Goal: Task Accomplishment & Management: Use online tool/utility

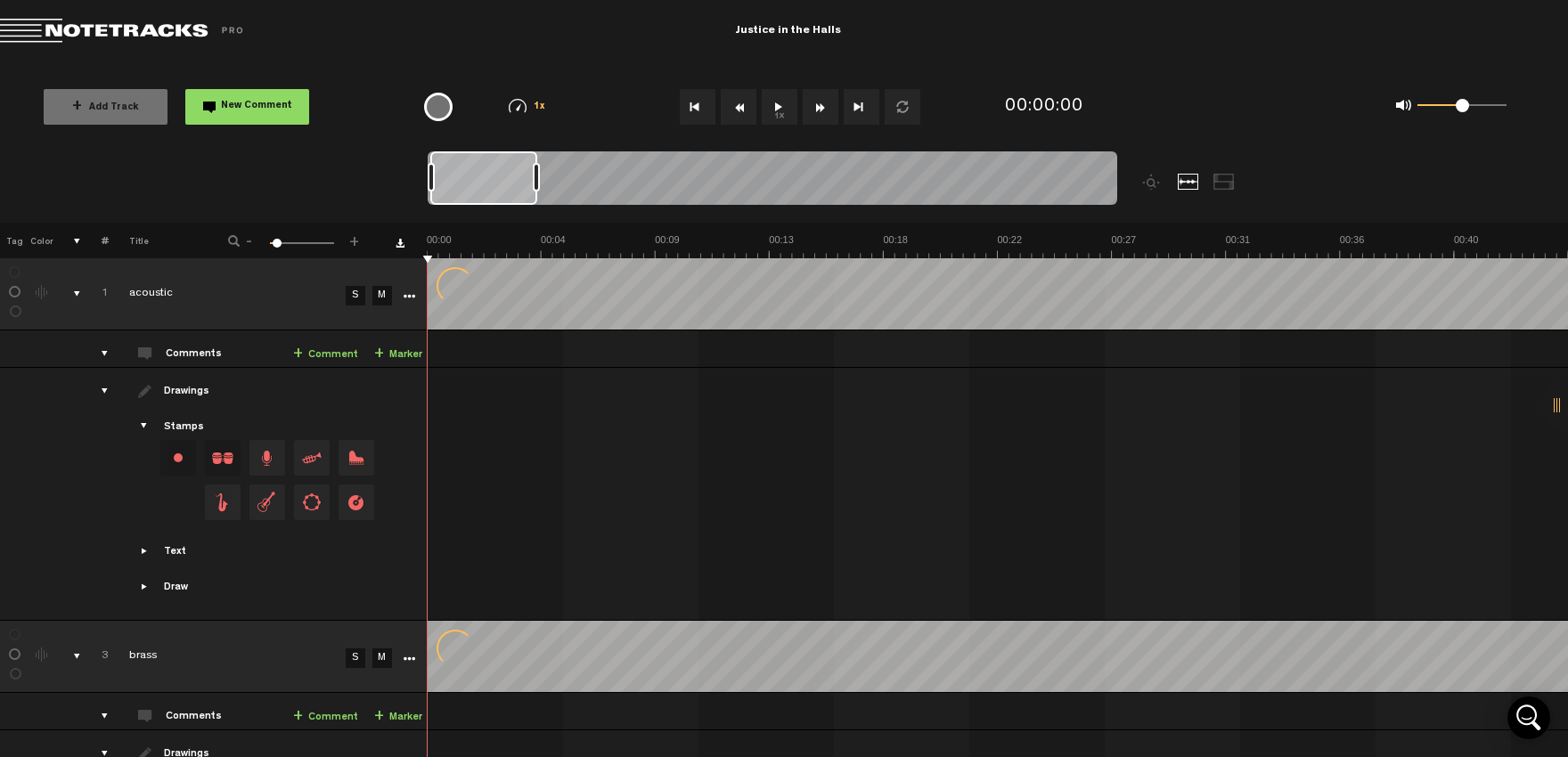
click at [73, 244] on th at bounding box center [67, 241] width 27 height 36
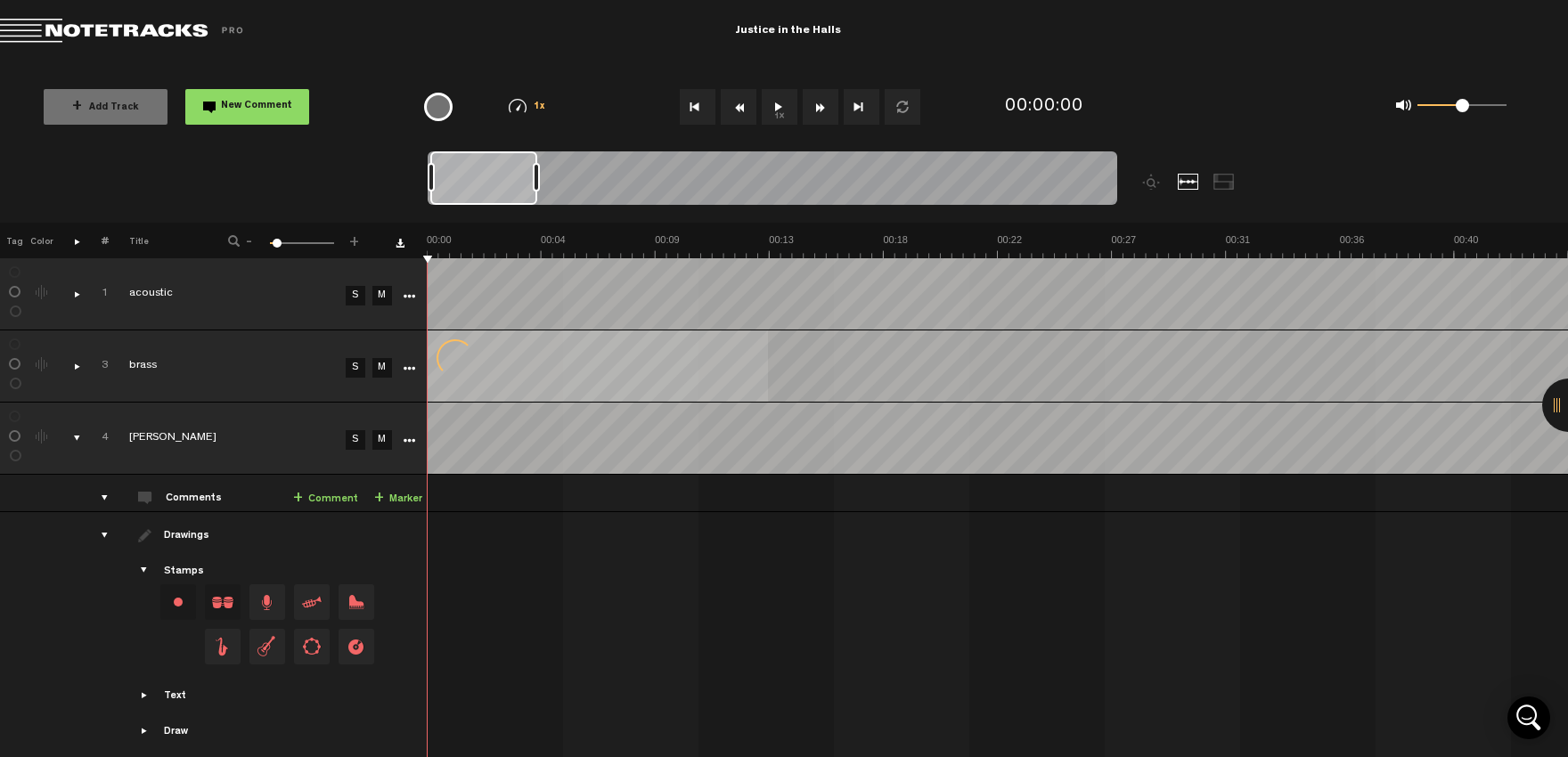
click at [0, 0] on td at bounding box center [0, 0] width 0 height 0
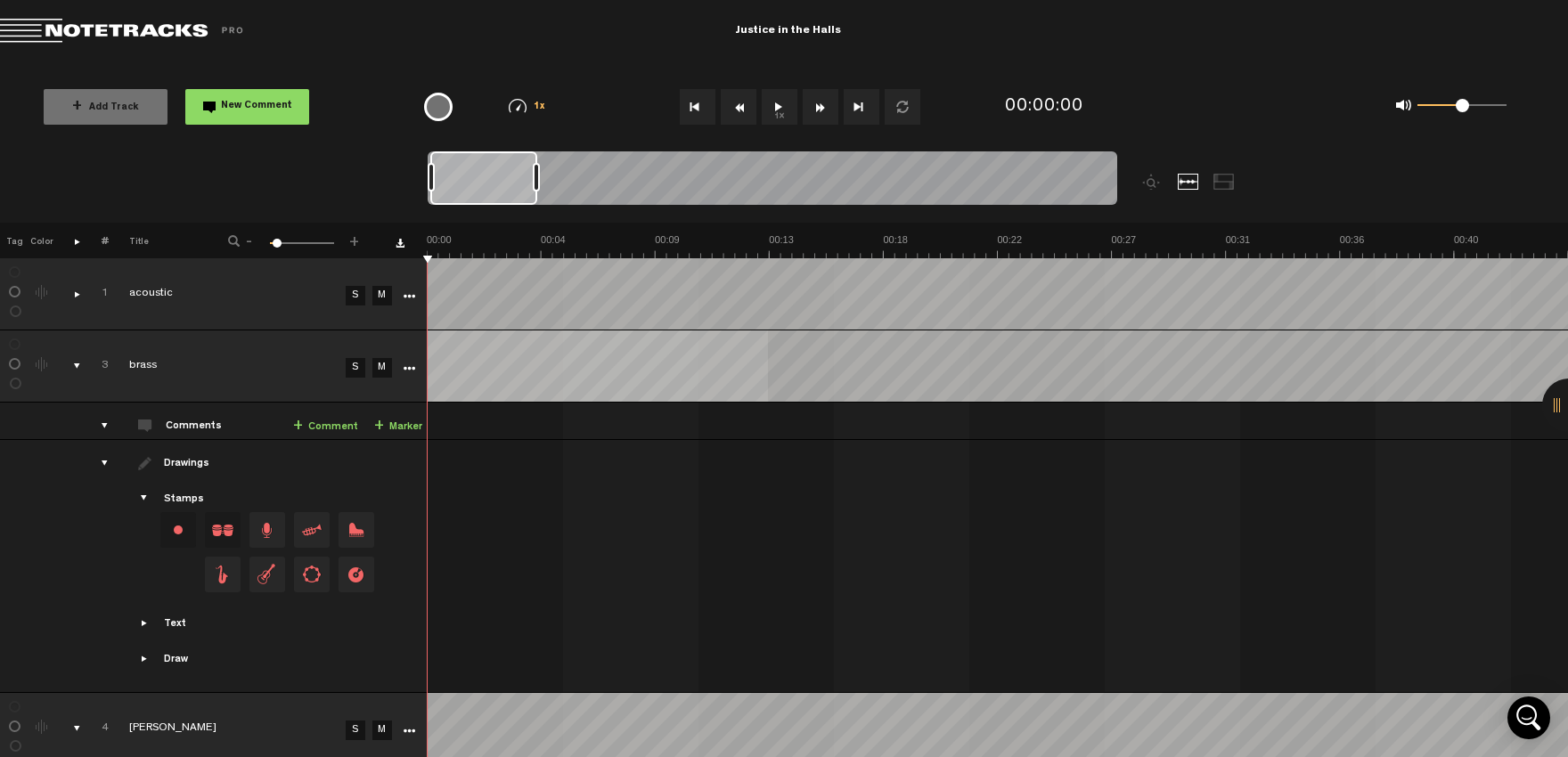
click at [78, 362] on div "comments, stamps & drawings" at bounding box center [69, 365] width 27 height 18
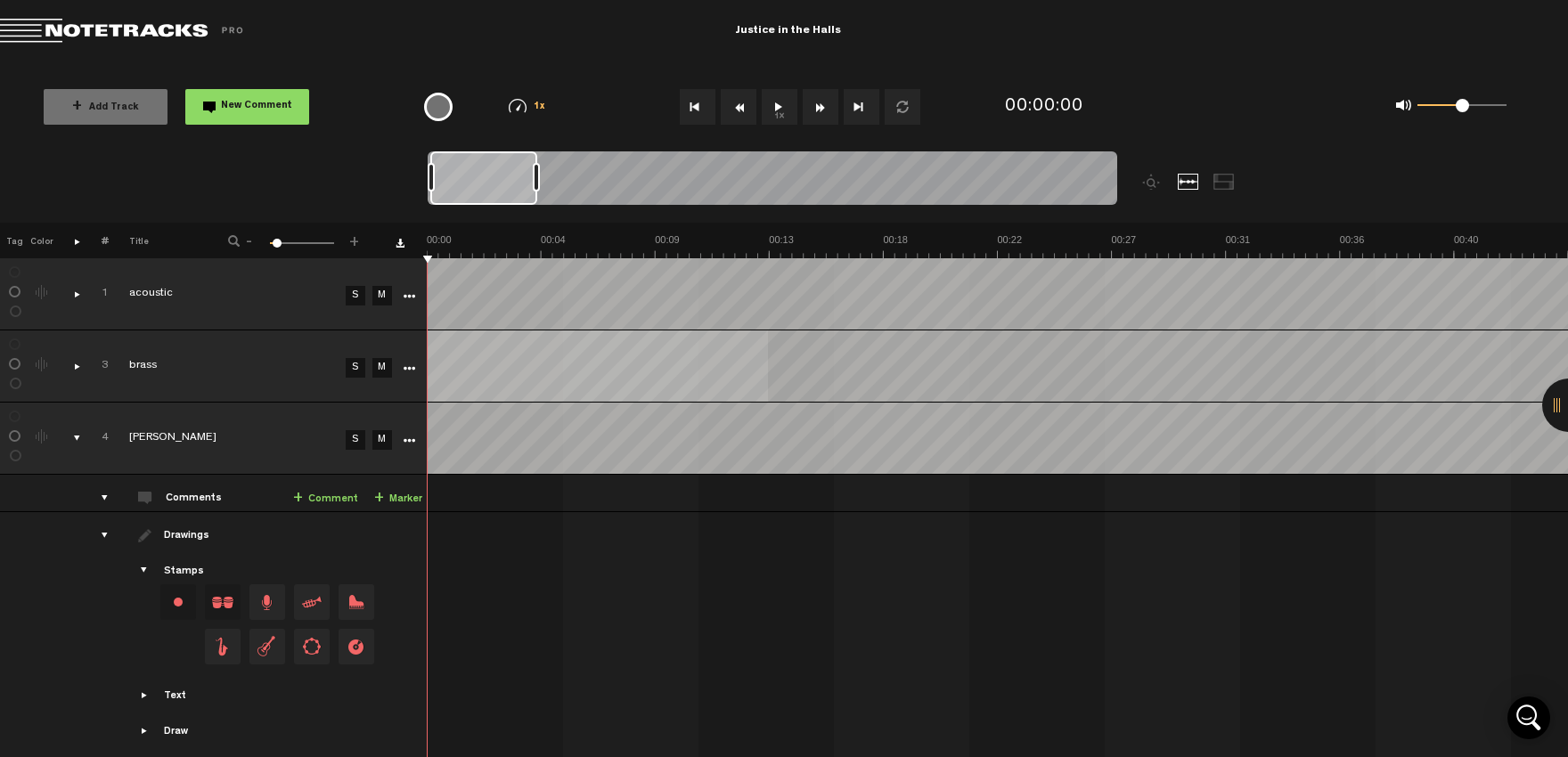
click at [78, 241] on th at bounding box center [67, 241] width 27 height 36
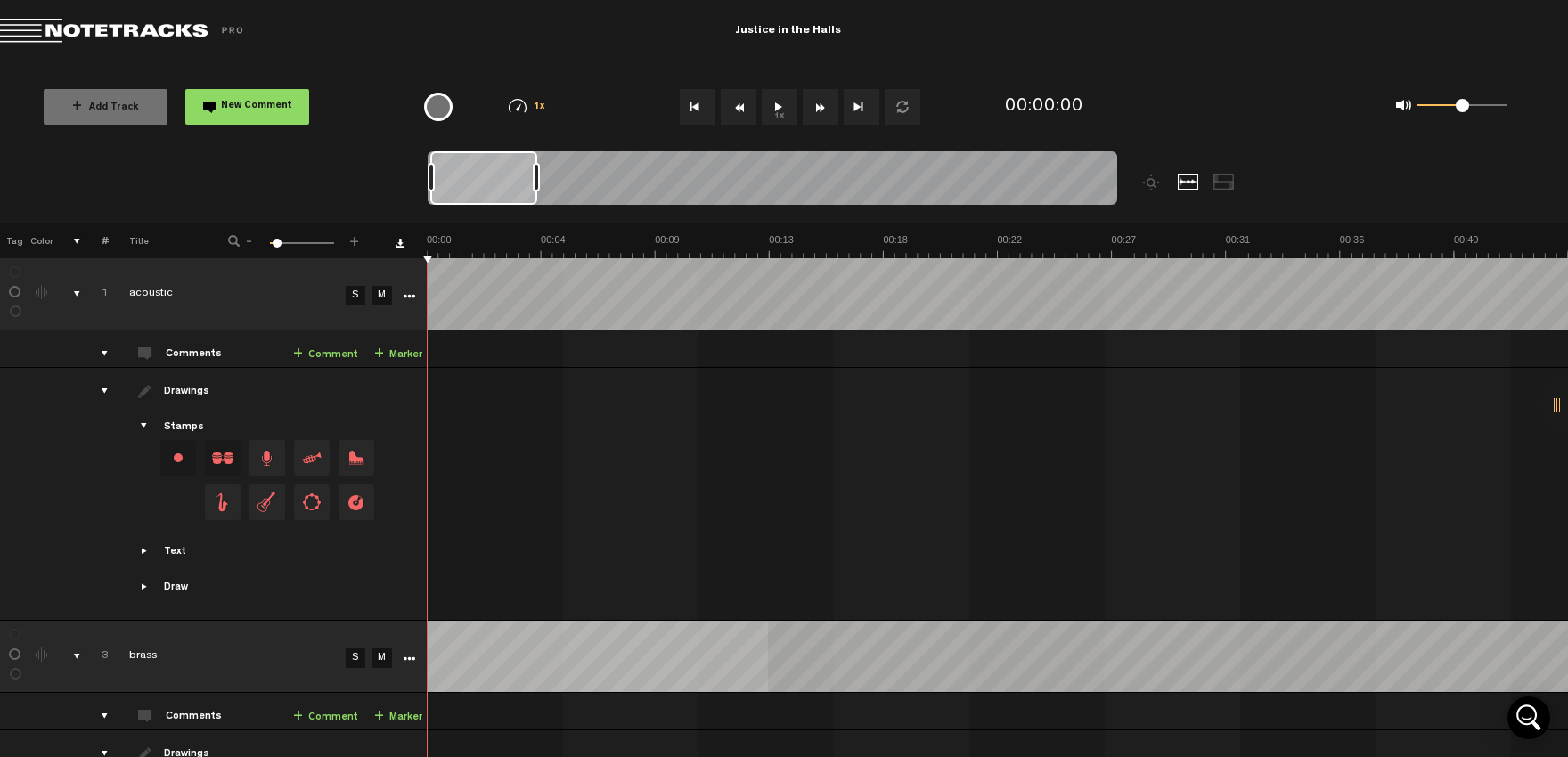
click at [78, 241] on th at bounding box center [67, 241] width 27 height 36
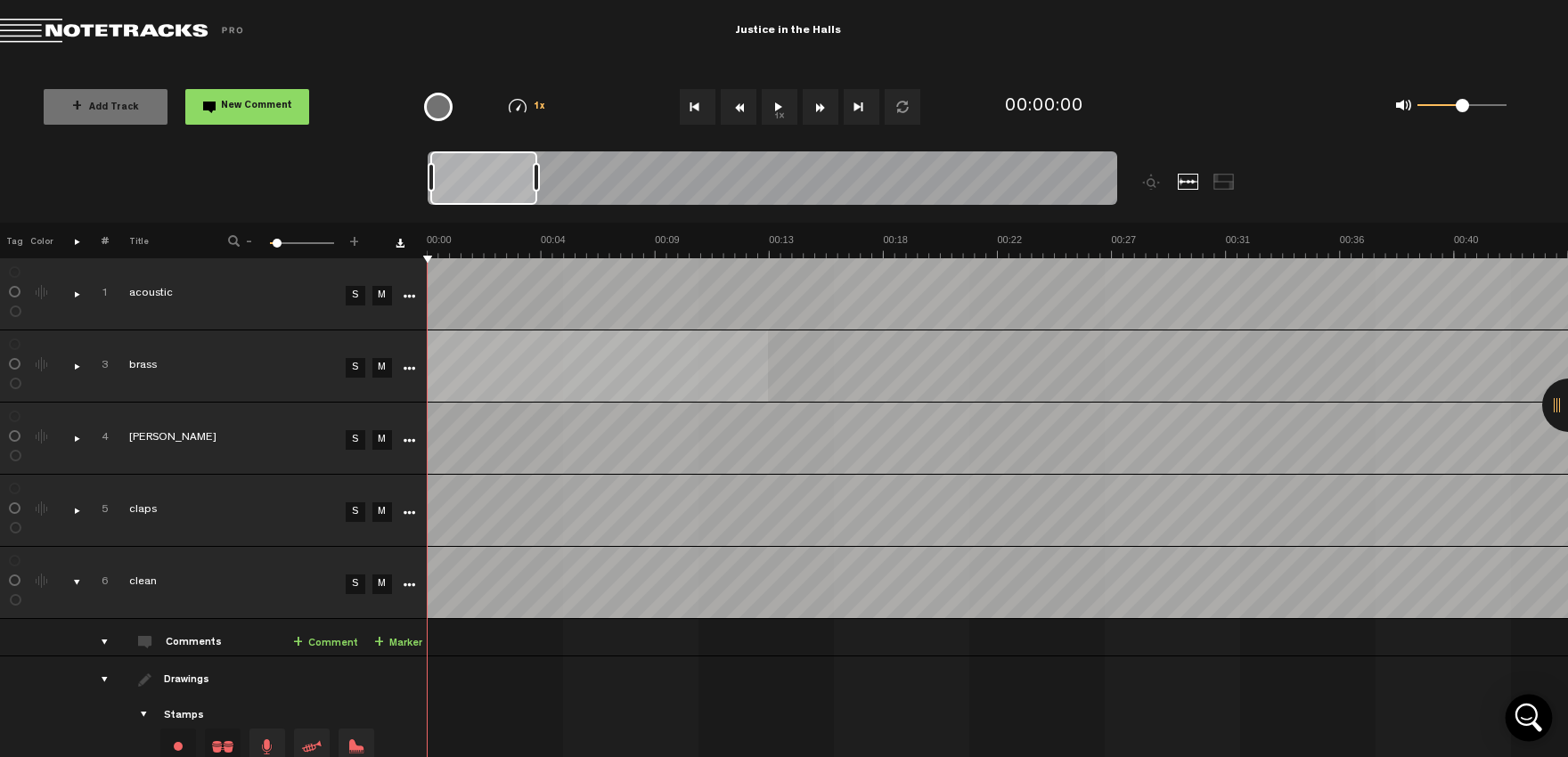
click at [1533, 722] on icon "Open Intercom Messenger" at bounding box center [1531, 723] width 22 height 14
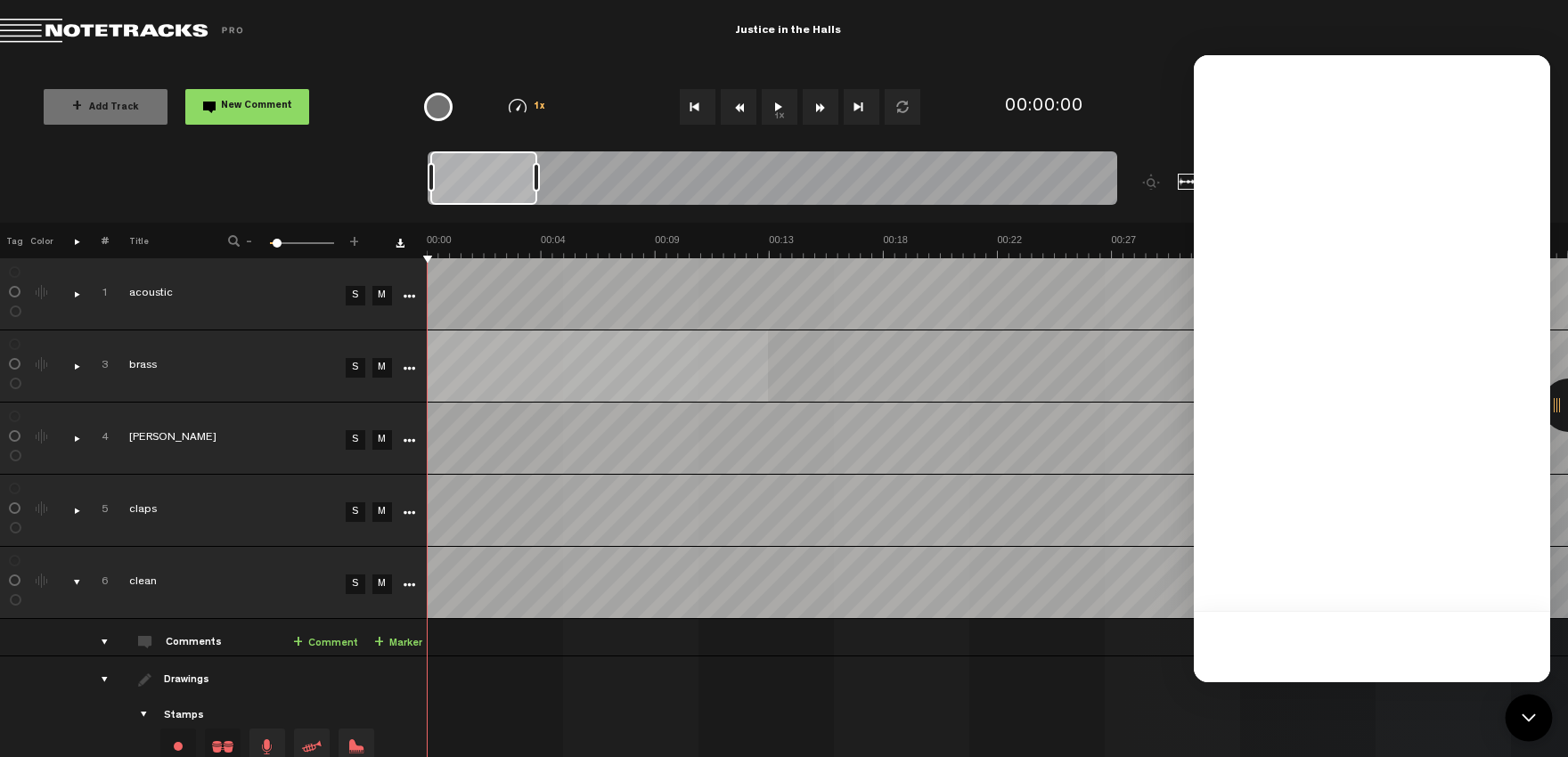
scroll to position [783, 0]
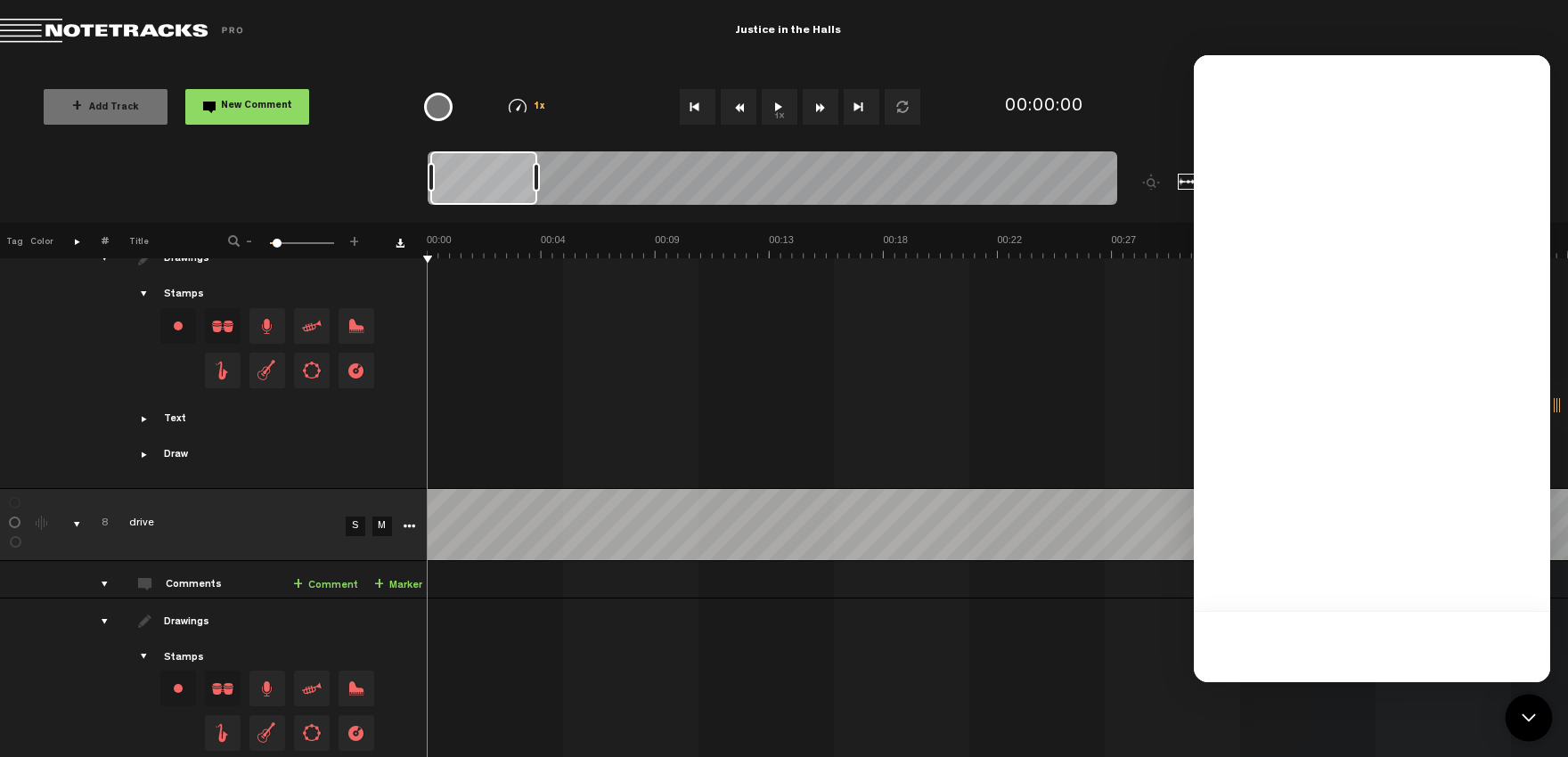
click at [1533, 722] on icon "Open Intercom Messenger" at bounding box center [1529, 718] width 23 height 23
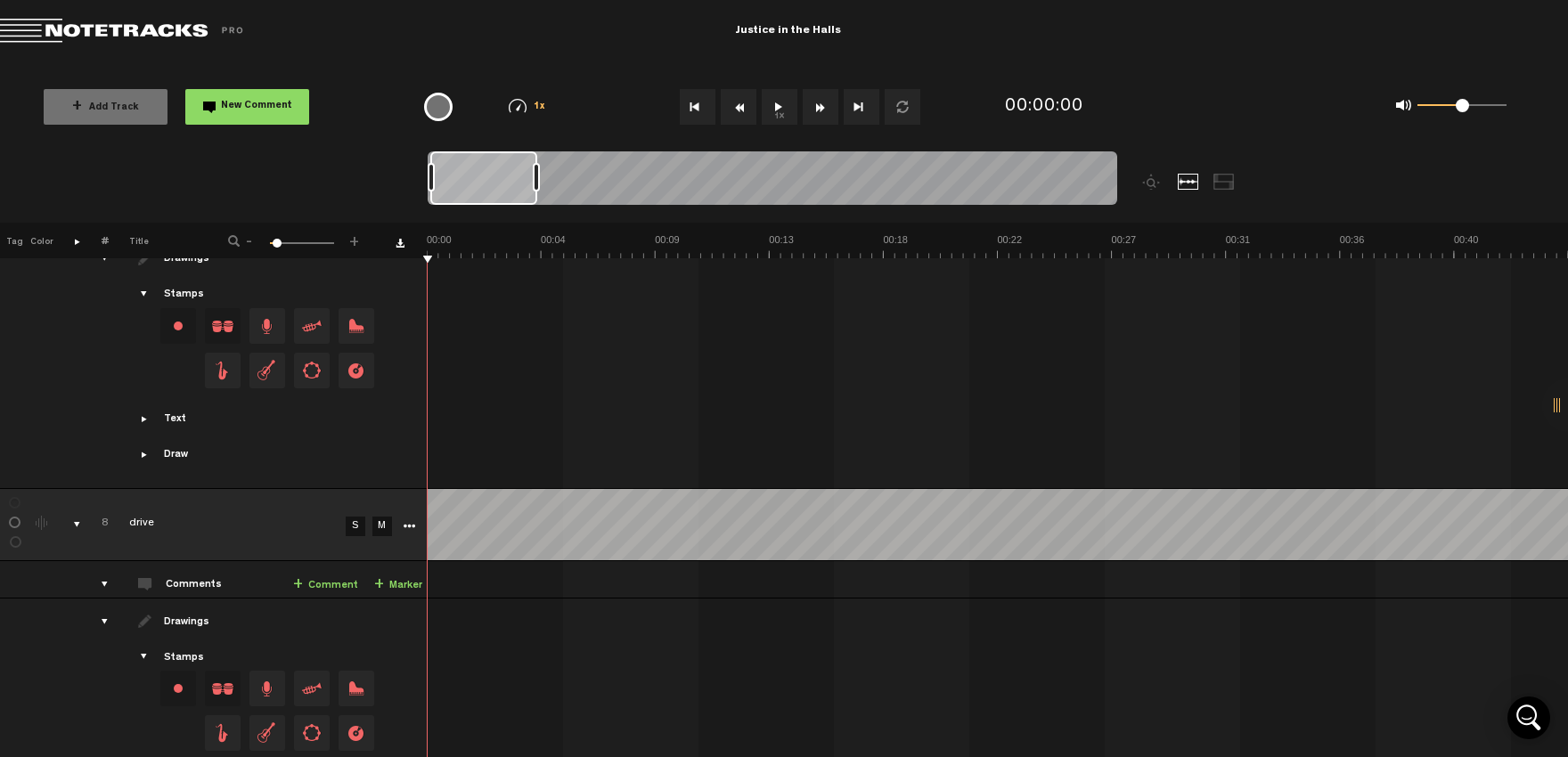
click at [246, 103] on span "New Comment" at bounding box center [257, 106] width 71 height 9
click at [261, 106] on span "New Comment" at bounding box center [257, 106] width 71 height 9
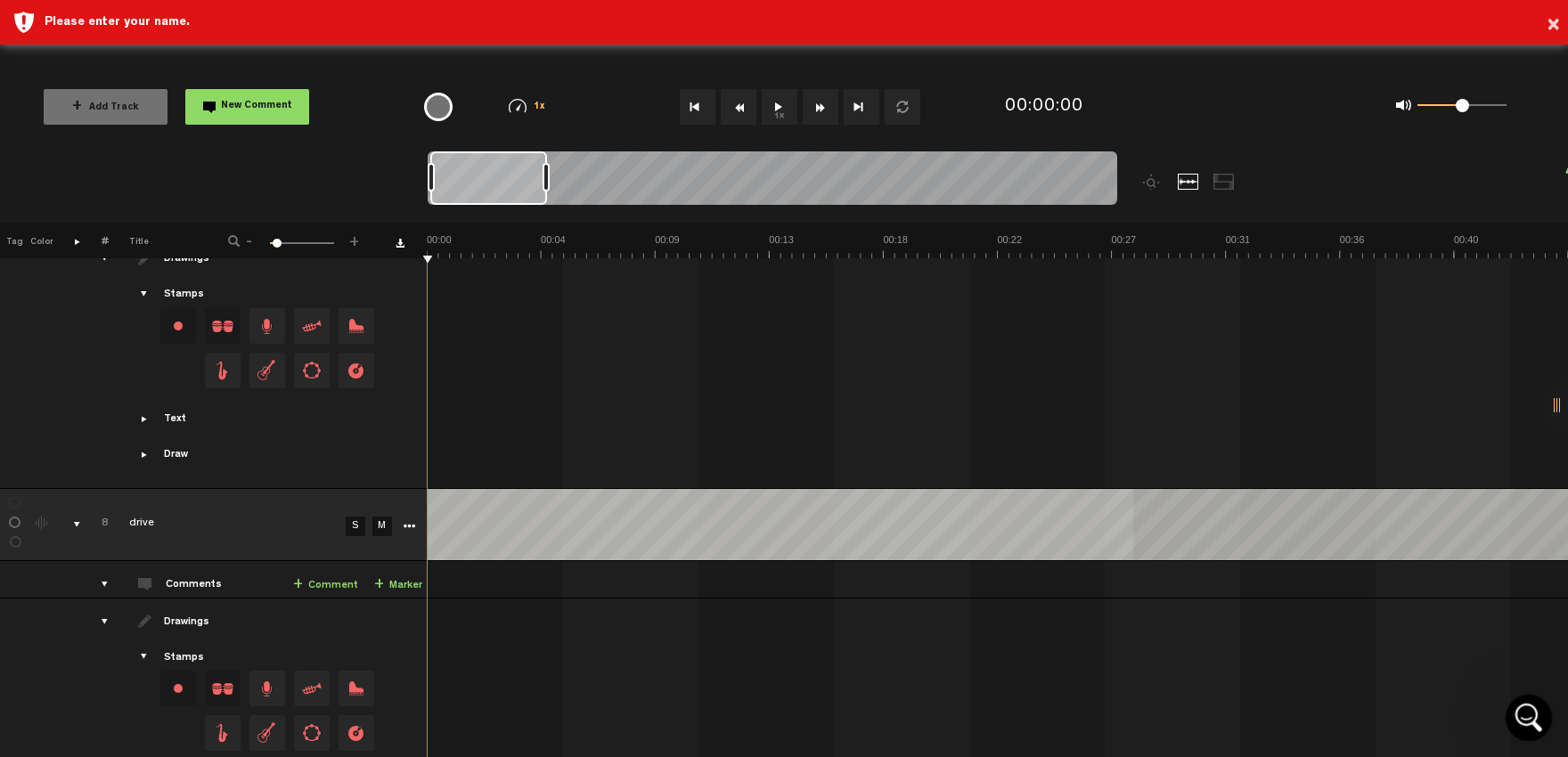
click at [1523, 714] on icon "Open Intercom Messenger" at bounding box center [1526, 715] width 29 height 29
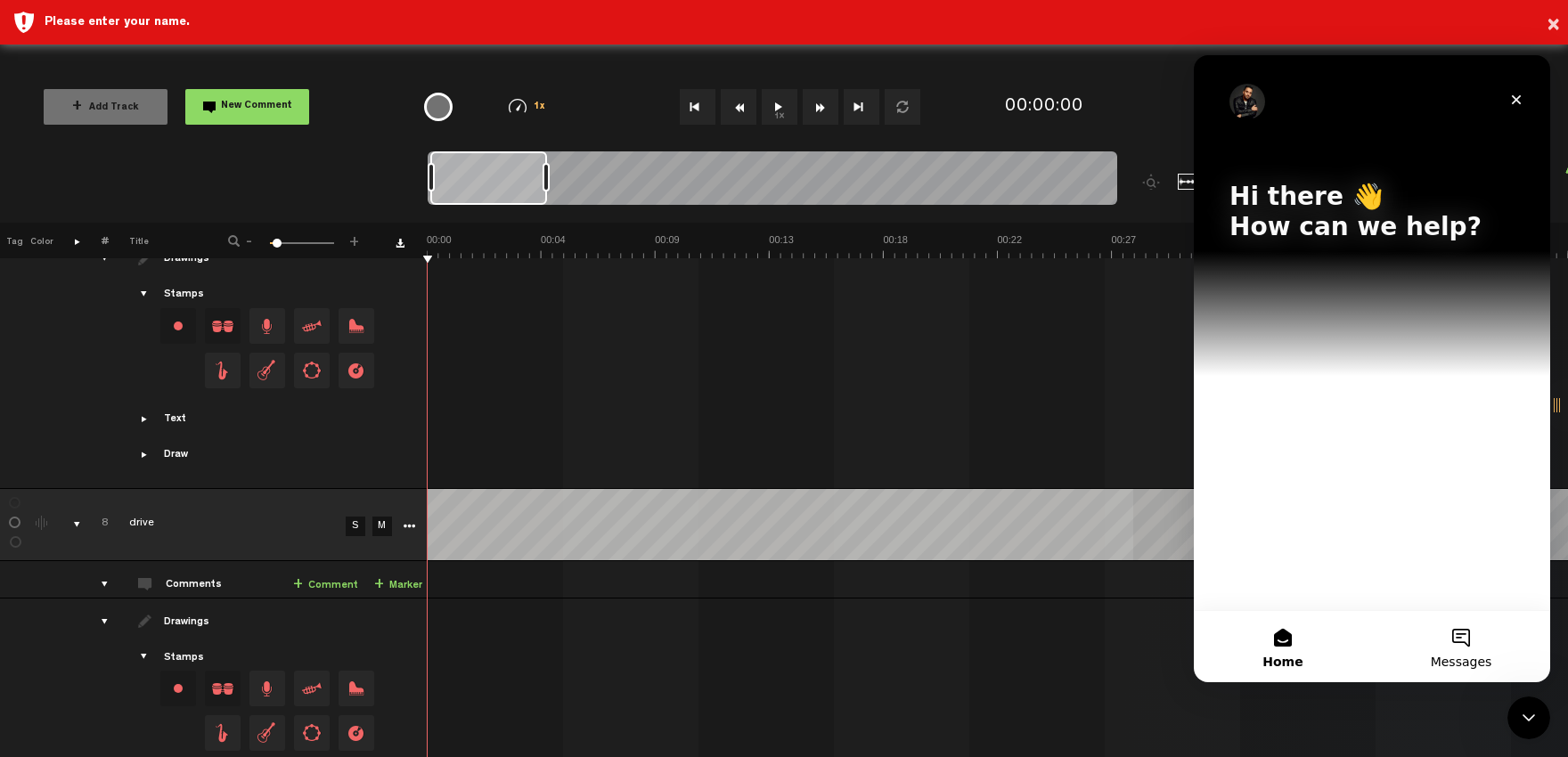
click at [1460, 650] on button "Messages" at bounding box center [1461, 646] width 178 height 71
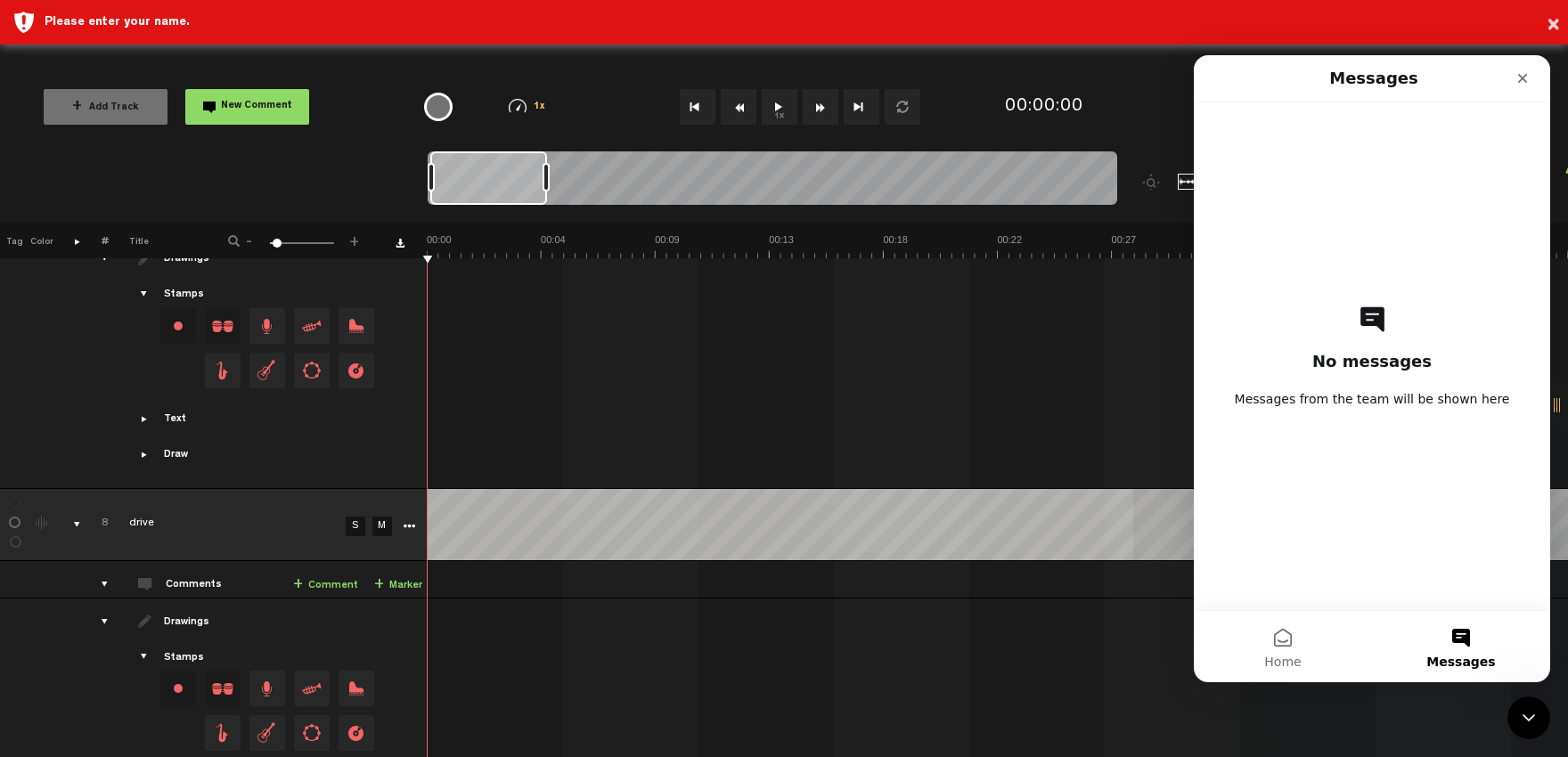
click at [1374, 321] on icon "Intercom messenger" at bounding box center [1372, 319] width 24 height 25
click at [1470, 645] on button "Messages" at bounding box center [1461, 646] width 178 height 71
click at [1279, 644] on button "Home" at bounding box center [1283, 646] width 178 height 71
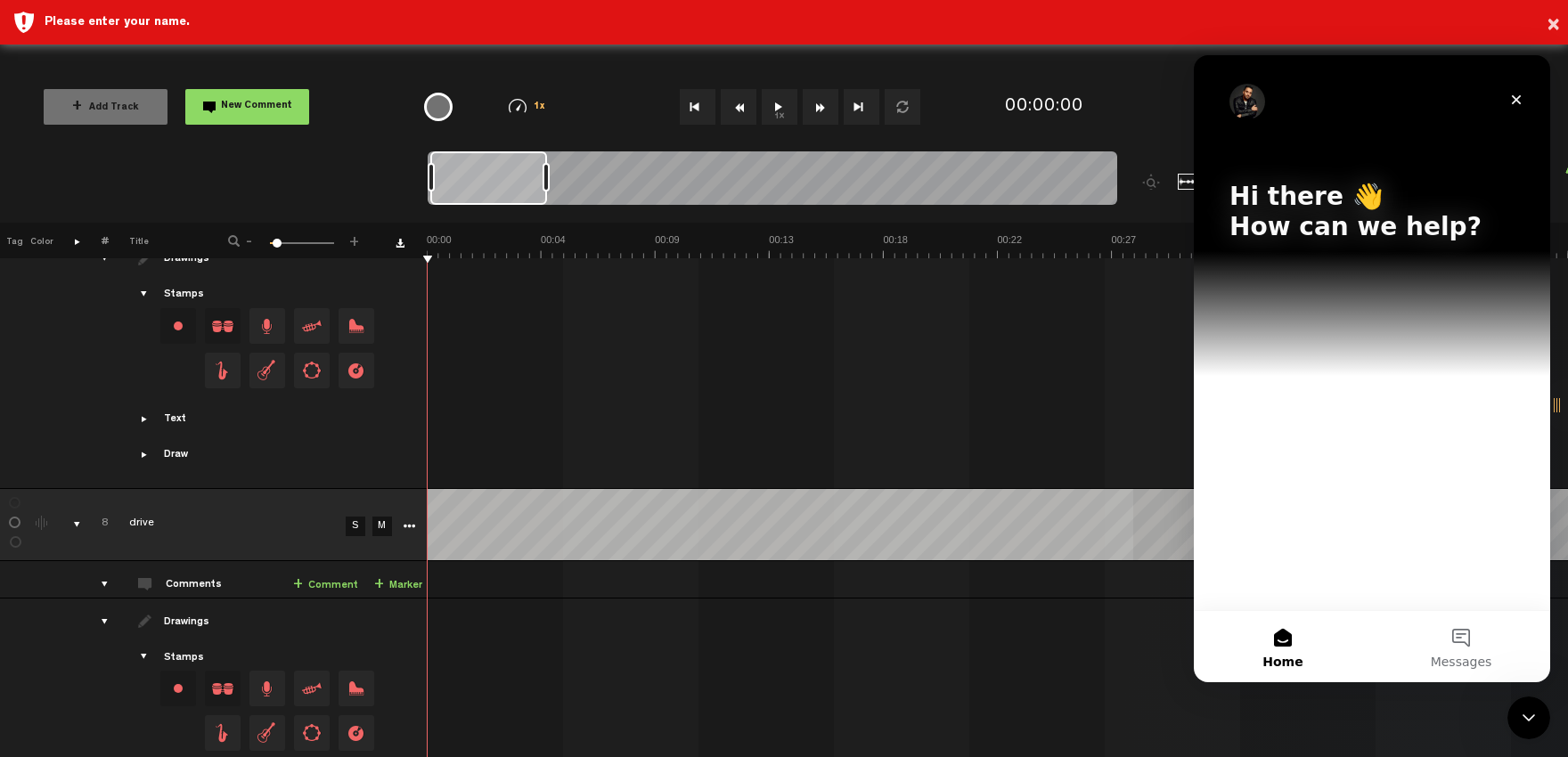
click at [1417, 228] on p "How can we help?" at bounding box center [1372, 227] width 285 height 30
click at [1393, 458] on div "Hi there 👋 How can we help?" at bounding box center [1372, 333] width 356 height 555
click at [1510, 98] on icon "Close" at bounding box center [1516, 99] width 14 height 14
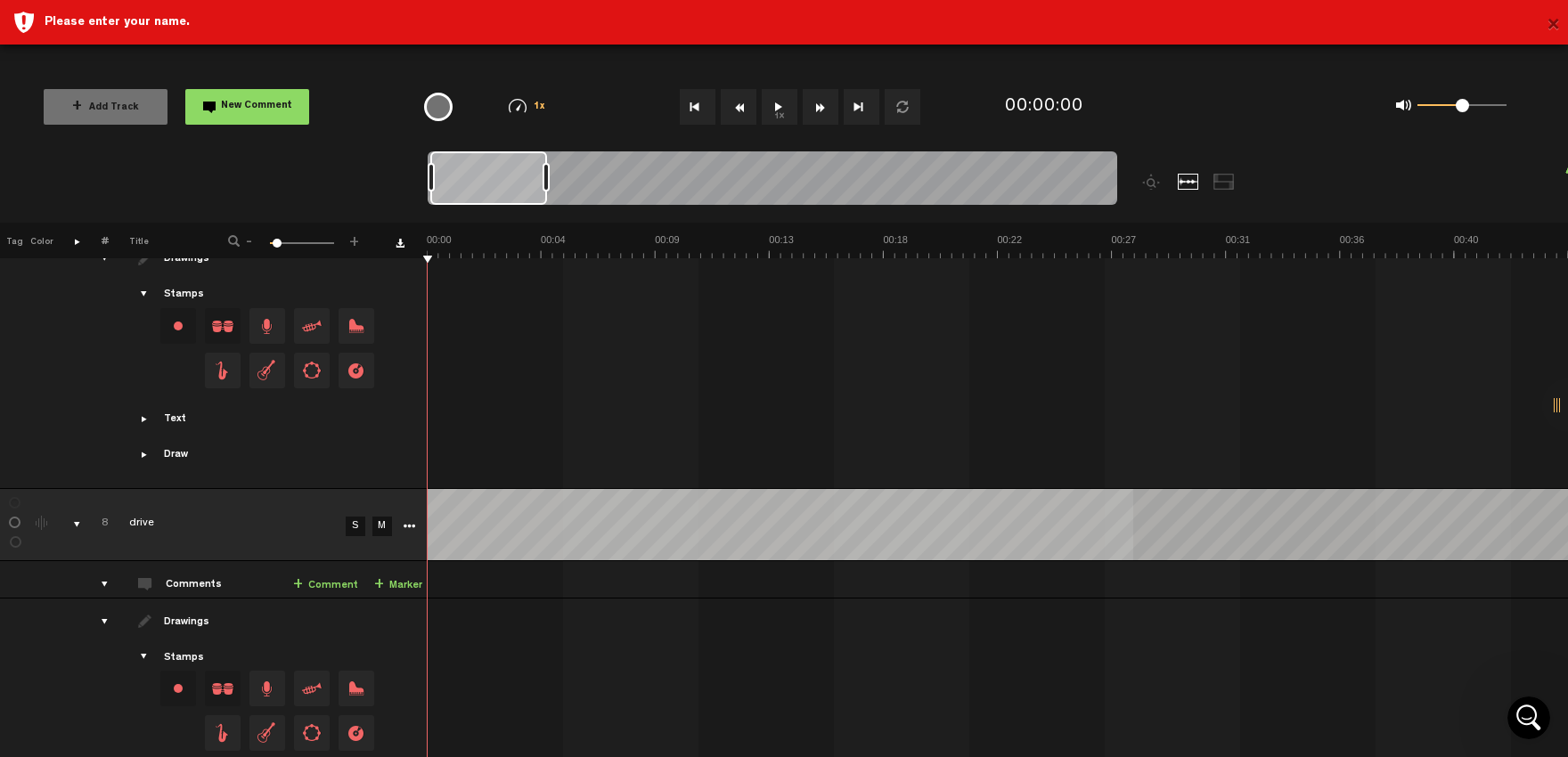
click at [1554, 20] on button "×" at bounding box center [1553, 26] width 13 height 36
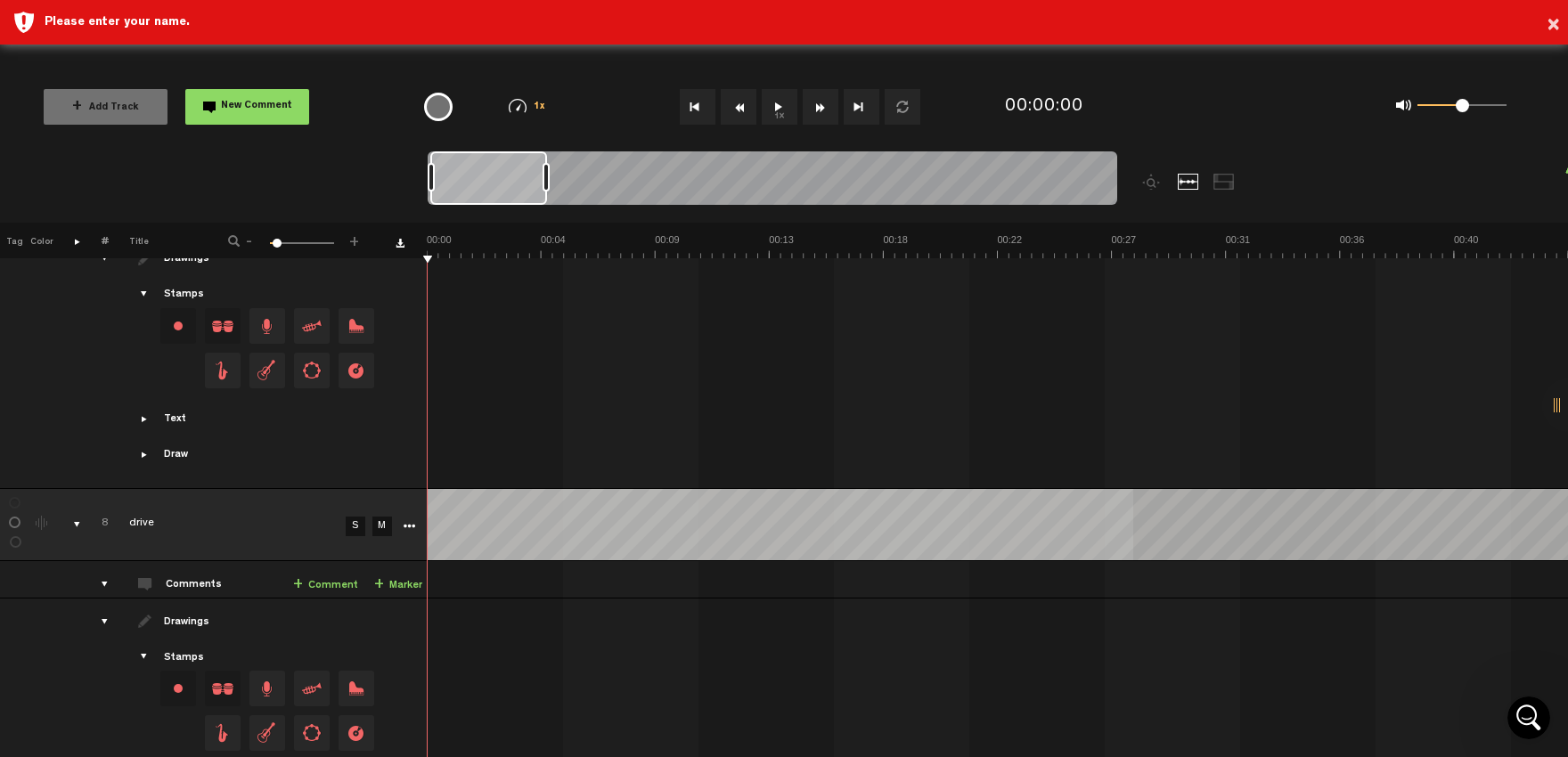
click at [73, 241] on th at bounding box center [67, 241] width 27 height 36
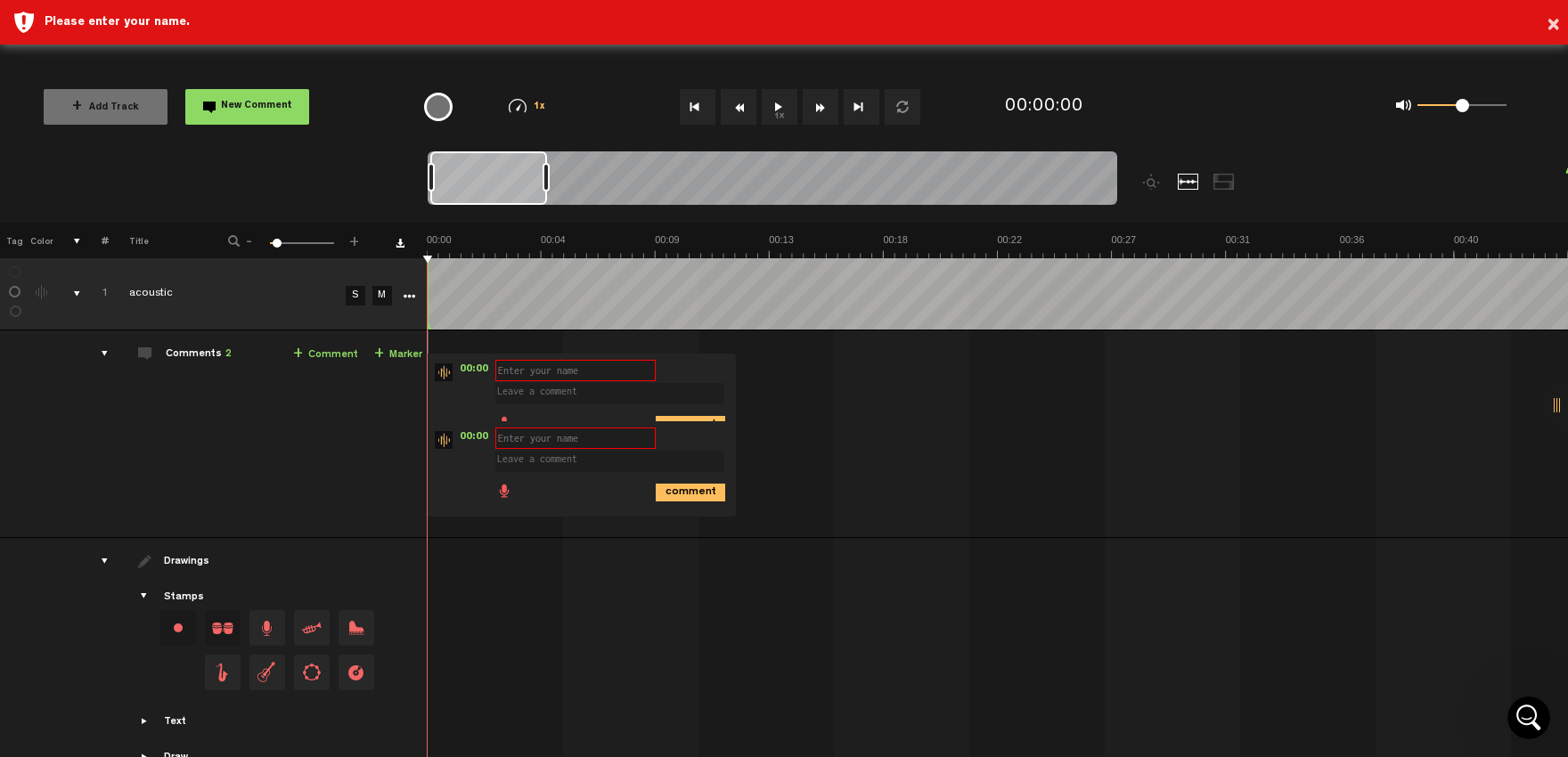
click at [73, 241] on th at bounding box center [67, 241] width 27 height 36
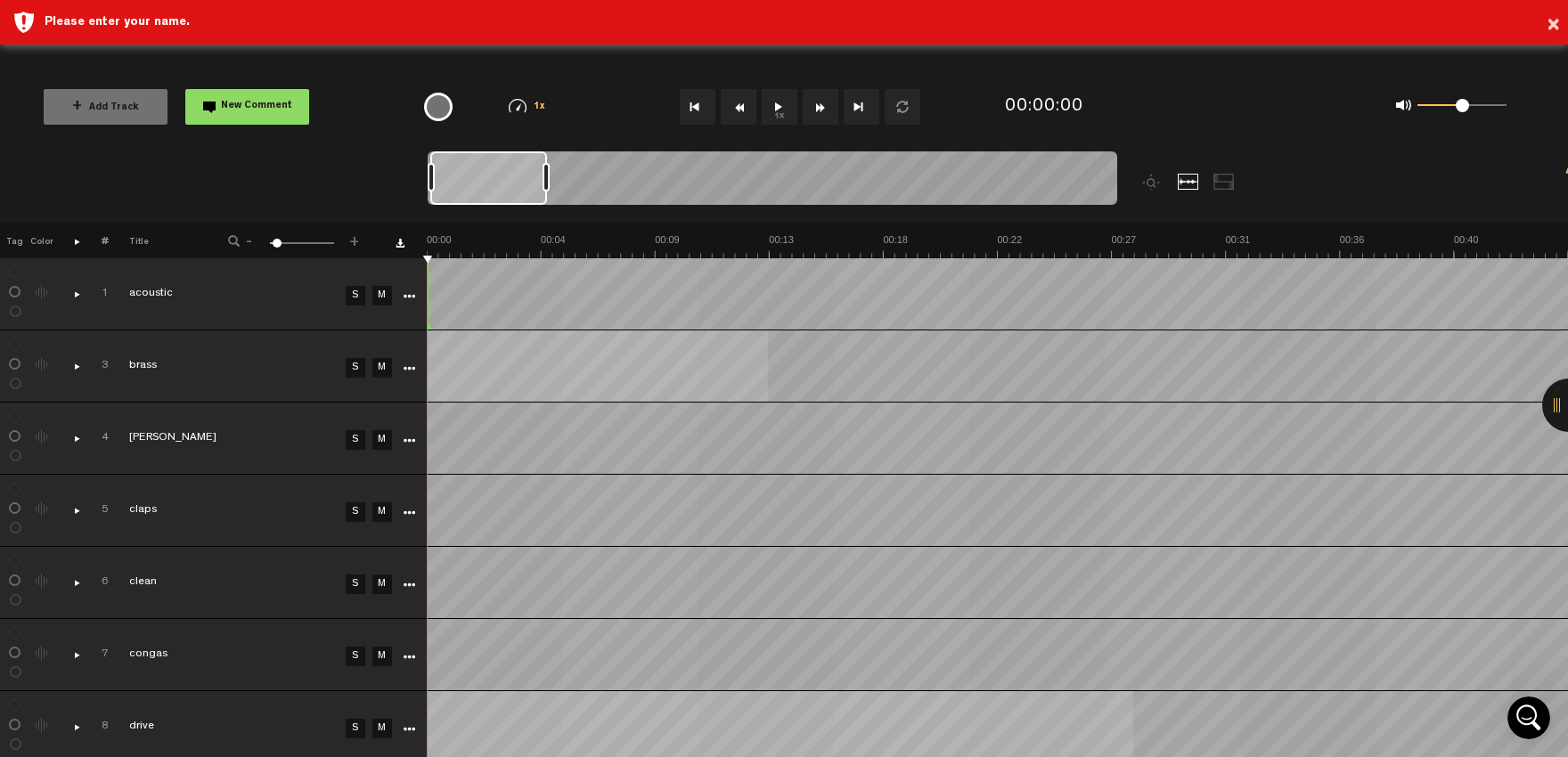
click at [785, 111] on button "1x" at bounding box center [780, 107] width 36 height 36
click at [398, 243] on link "Download comments" at bounding box center [400, 244] width 9 height 9
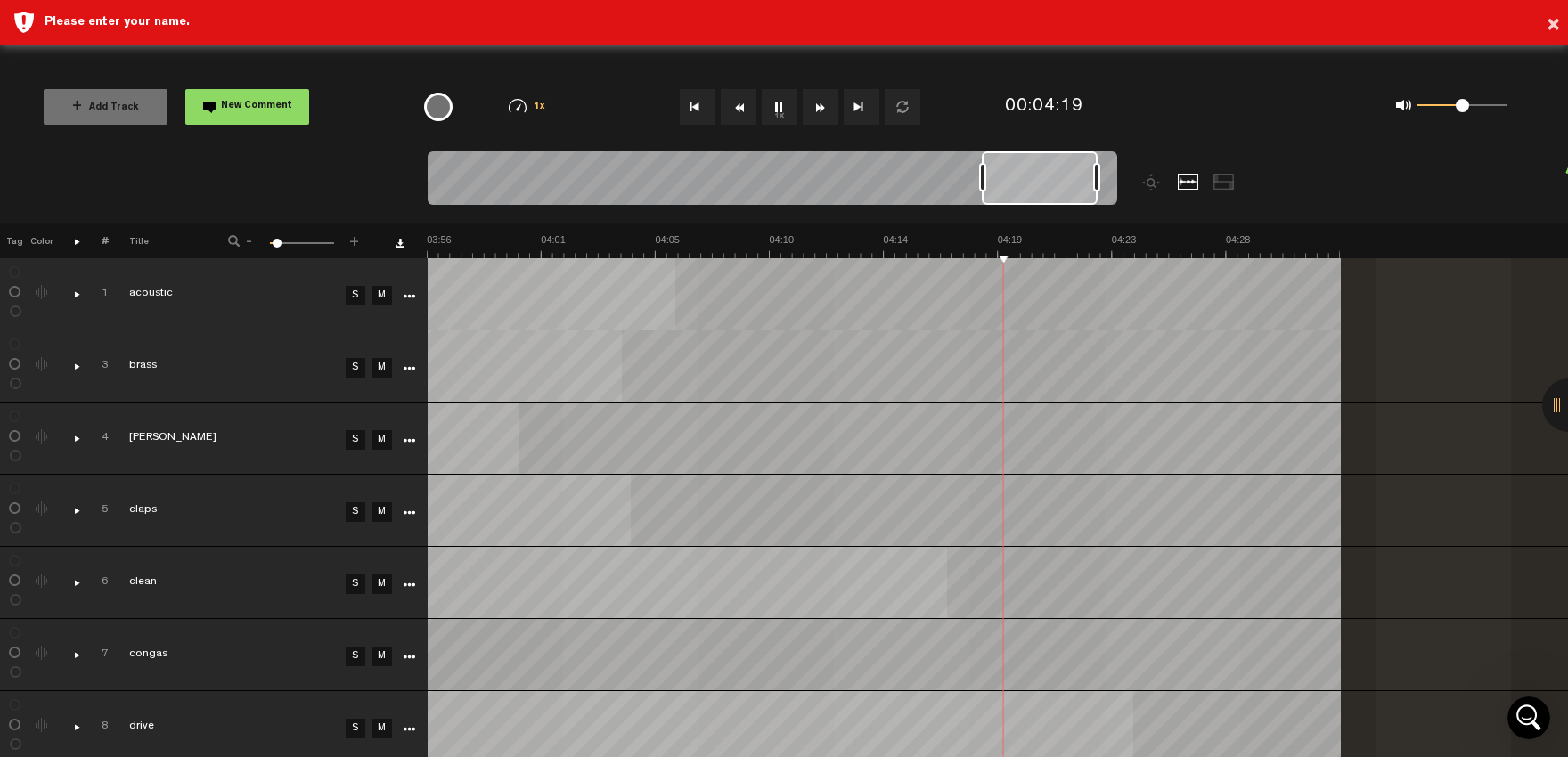
scroll to position [0, 5934]
click at [787, 108] on button "1x" at bounding box center [780, 107] width 36 height 36
